Goal: Find specific page/section: Find specific page/section

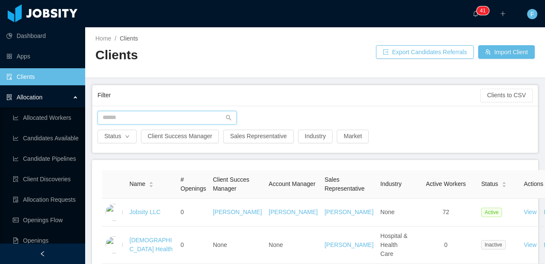
click at [142, 119] on input "text" at bounding box center [167, 118] width 139 height 14
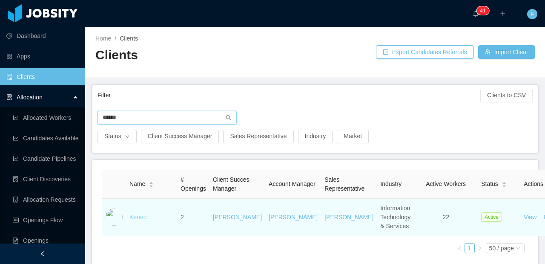
type input "******"
click at [135, 220] on link "Kenect" at bounding box center [138, 216] width 19 height 7
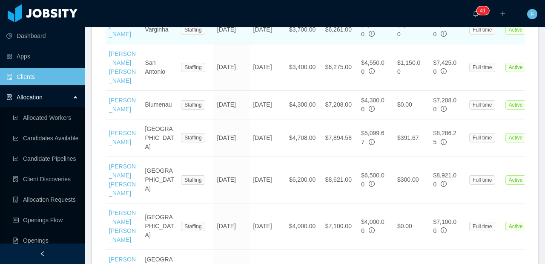
scroll to position [537, 0]
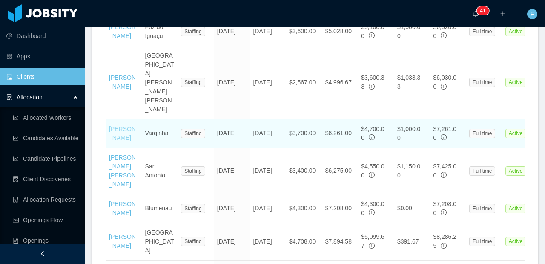
click at [110, 125] on link "[PERSON_NAME]" at bounding box center [122, 133] width 27 height 16
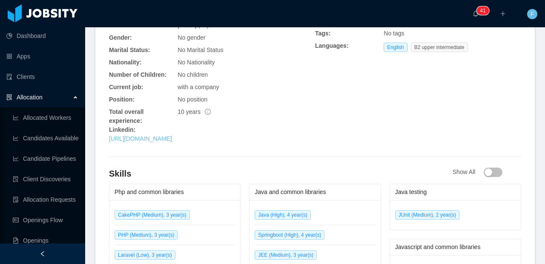
scroll to position [81, 0]
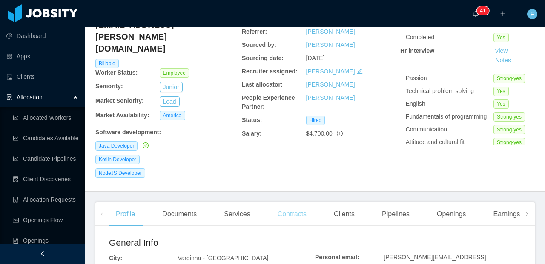
click at [297, 202] on div "Contracts" at bounding box center [292, 214] width 43 height 24
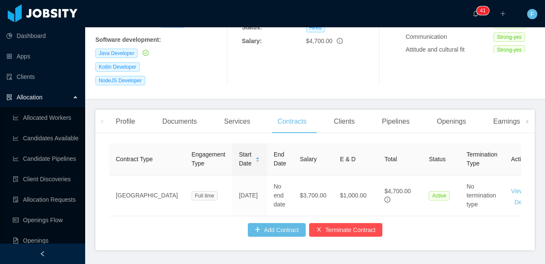
scroll to position [0, 42]
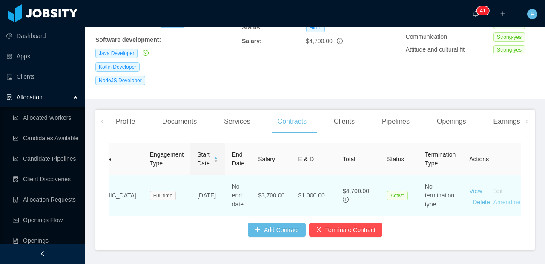
click at [495, 198] on link "Amendments" at bounding box center [510, 201] width 35 height 7
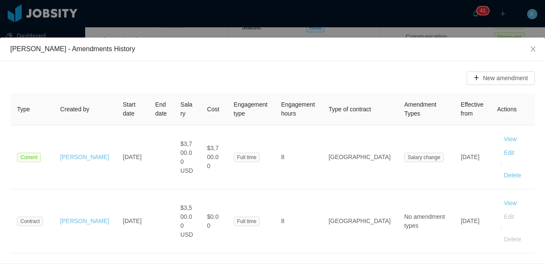
scroll to position [0, 0]
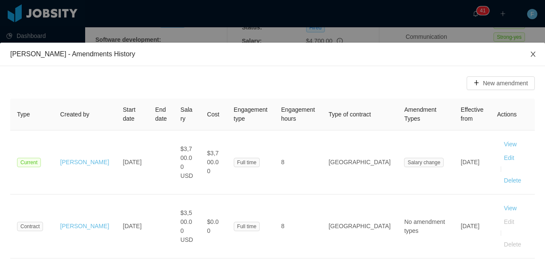
click at [532, 52] on span "Close" at bounding box center [533, 55] width 24 height 24
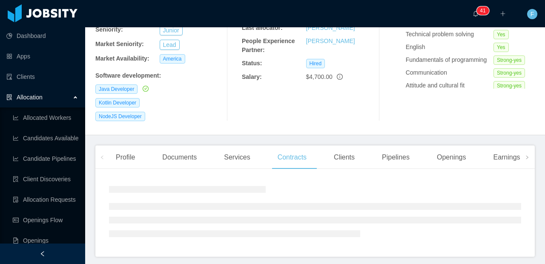
scroll to position [173, 0]
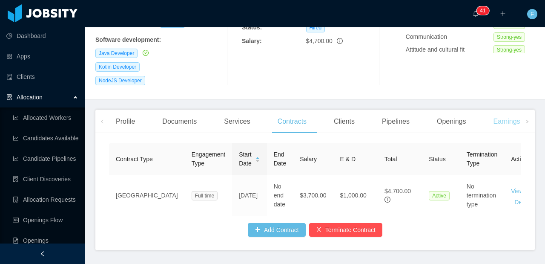
click at [508, 109] on div "Earnings And Discounts" at bounding box center [529, 121] width 86 height 24
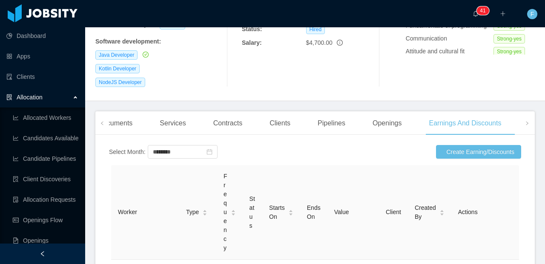
scroll to position [148, 0]
